Goal: Navigation & Orientation: Understand site structure

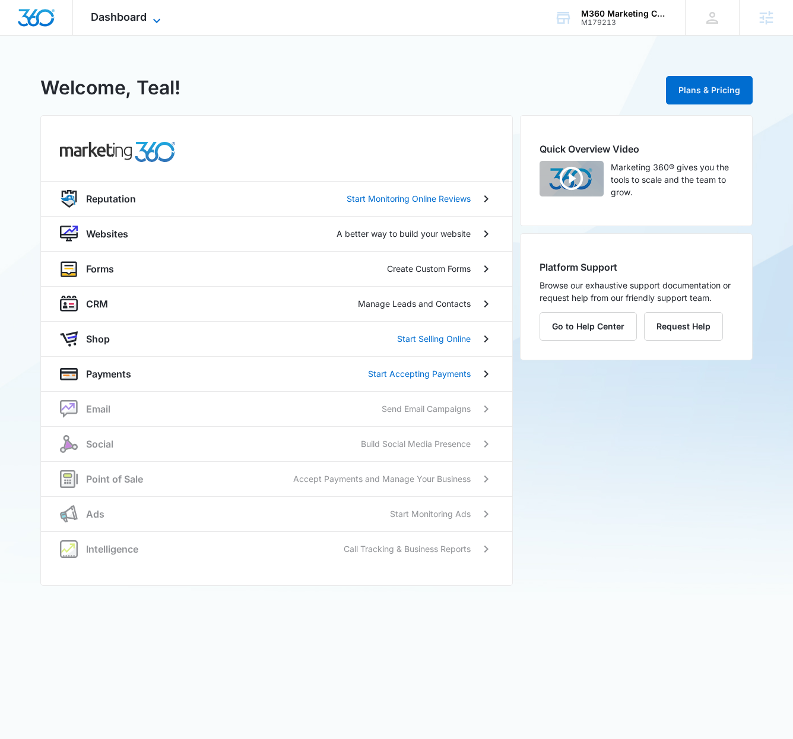
click at [132, 23] on span "Dashboard" at bounding box center [119, 17] width 56 height 12
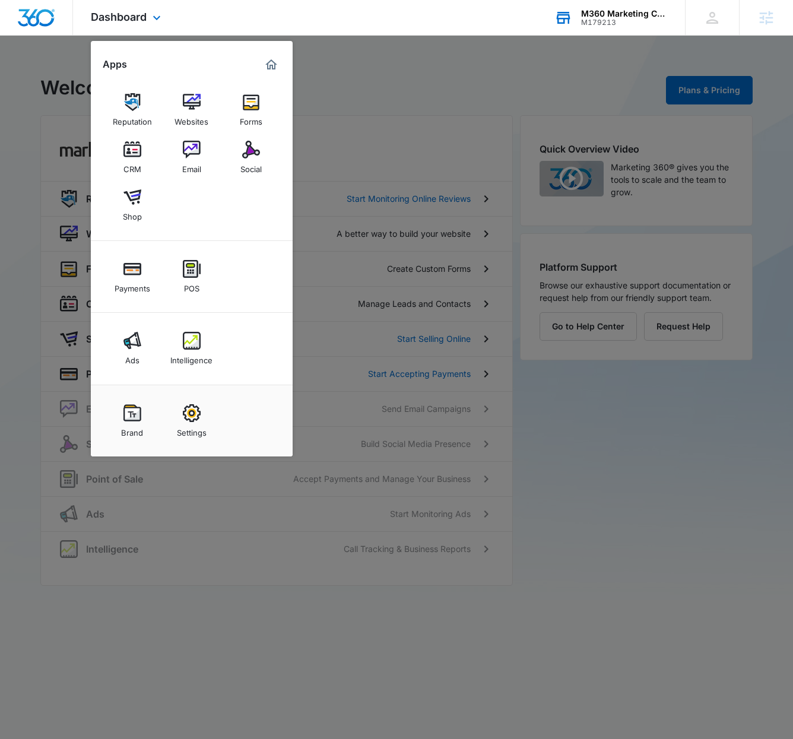
click at [609, 20] on div "M179213" at bounding box center [624, 22] width 87 height 8
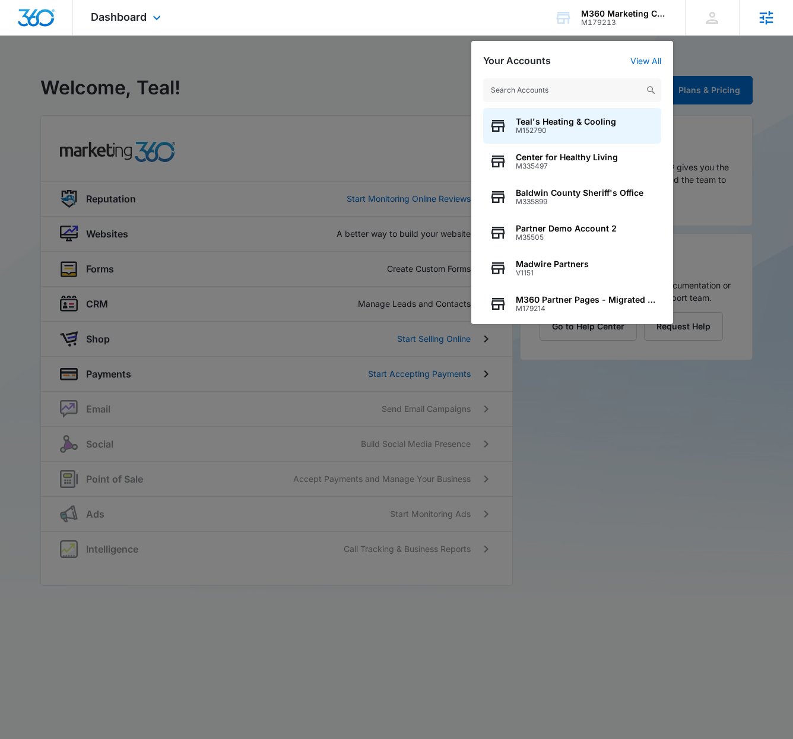
click at [772, 17] on icon at bounding box center [767, 18] width 14 height 14
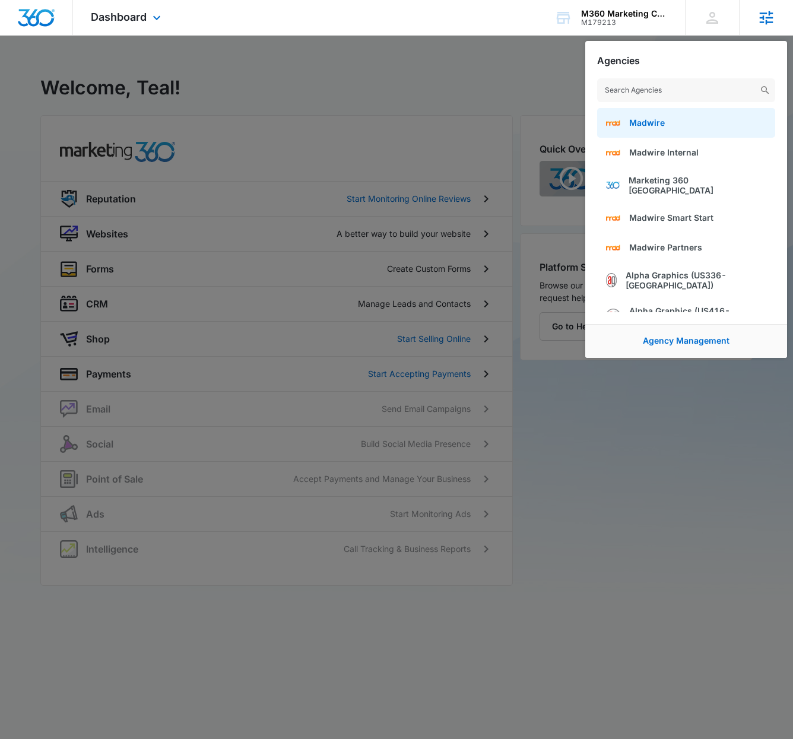
click at [640, 118] on span "Madwire" at bounding box center [648, 123] width 36 height 10
click at [526, 69] on div at bounding box center [396, 369] width 793 height 739
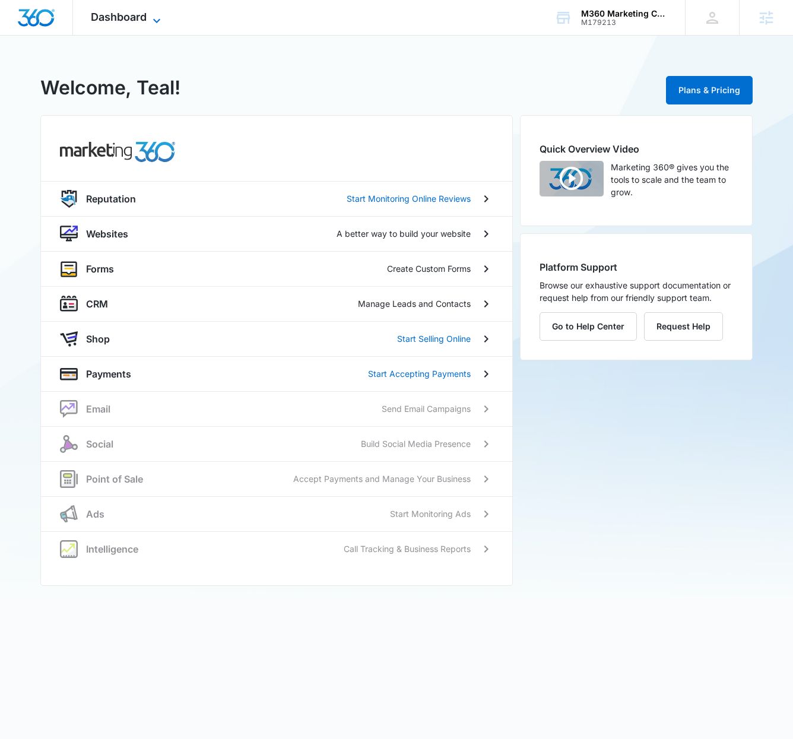
click at [99, 18] on span "Dashboard" at bounding box center [119, 17] width 56 height 12
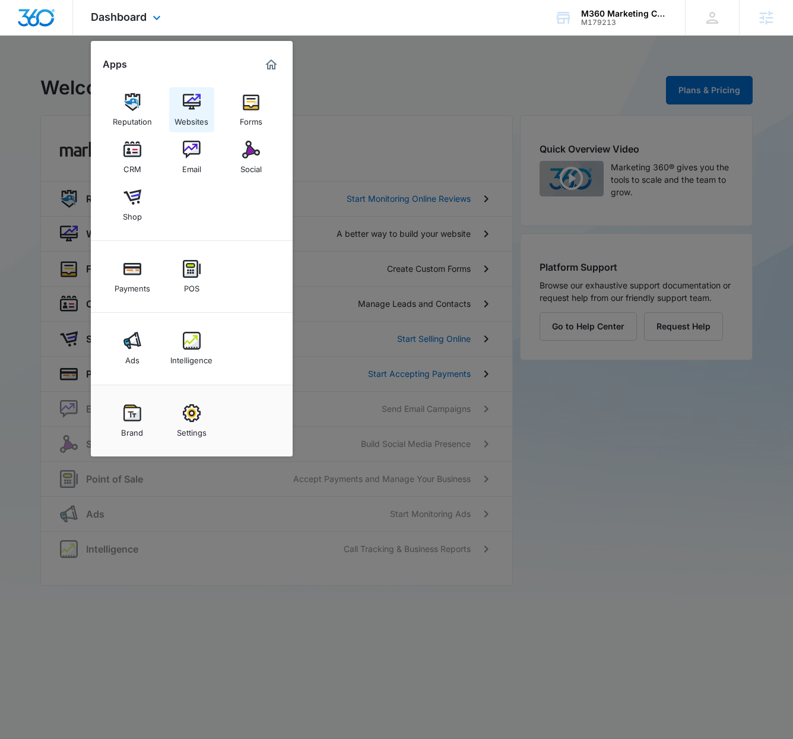
click at [189, 93] on img at bounding box center [192, 102] width 18 height 18
